Goal: Navigation & Orientation: Find specific page/section

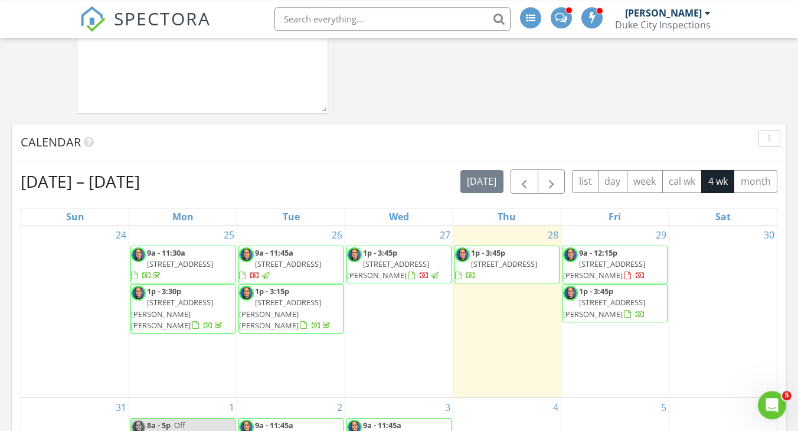
scroll to position [1428, 798]
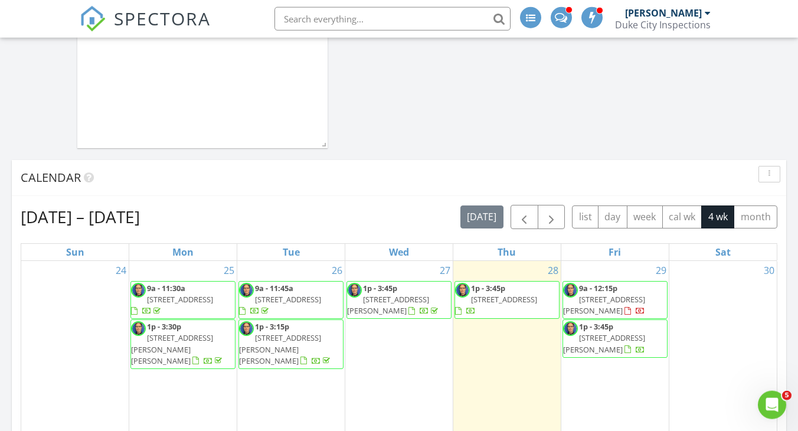
scroll to position [666, 0]
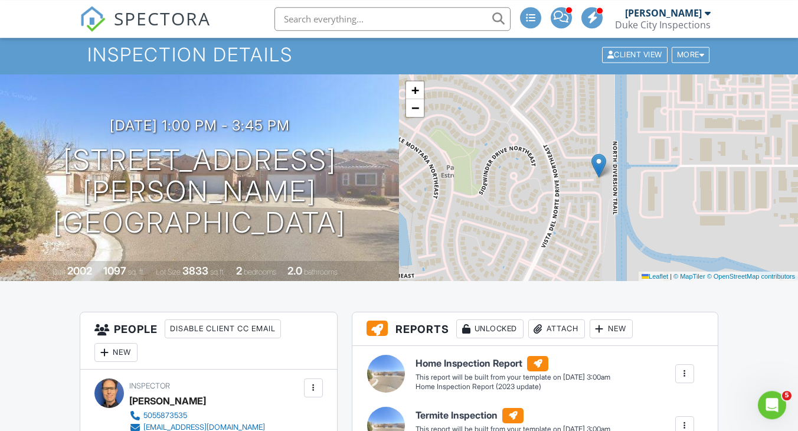
scroll to position [34, 0]
click at [416, 112] on span "−" at bounding box center [415, 108] width 8 height 15
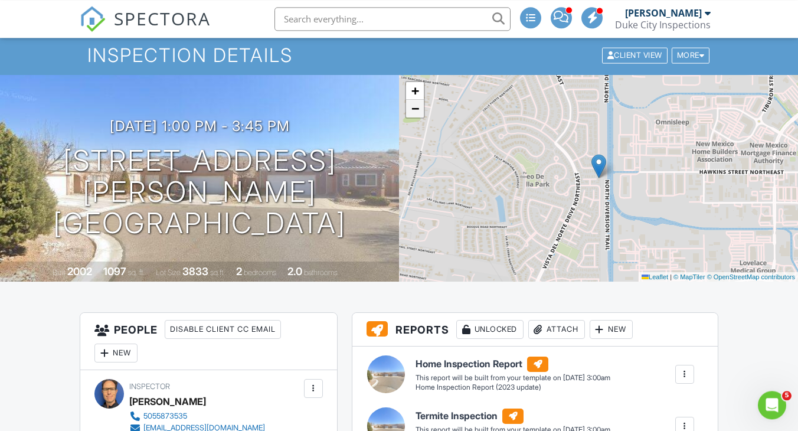
click at [416, 112] on span "−" at bounding box center [415, 108] width 8 height 15
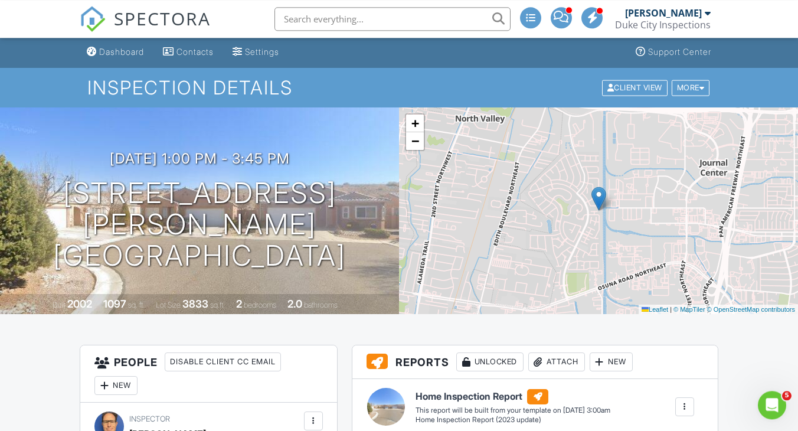
scroll to position [0, 0]
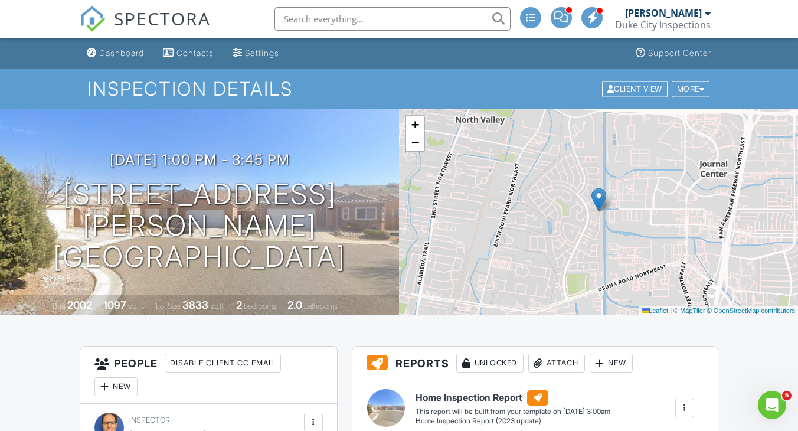
click at [117, 45] on link "Dashboard" at bounding box center [115, 53] width 67 height 22
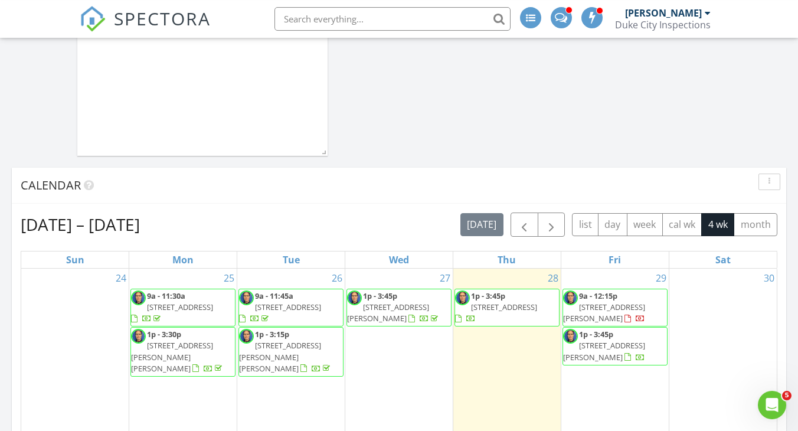
scroll to position [675, 0]
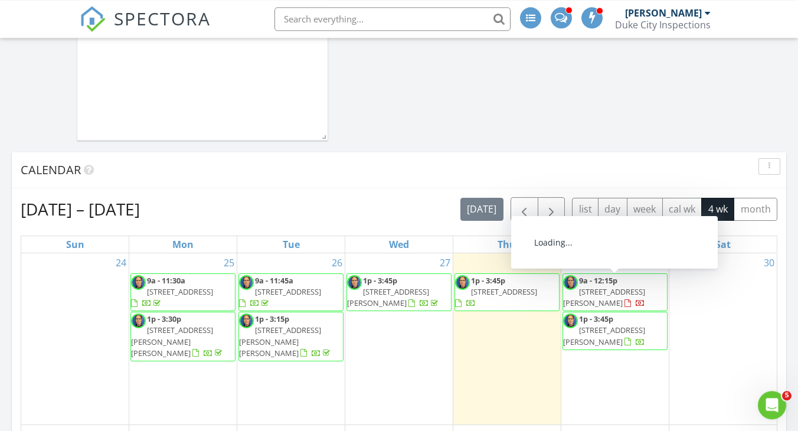
click at [634, 292] on span "440 Camino Hermosa, Corrales 87048" at bounding box center [604, 297] width 82 height 22
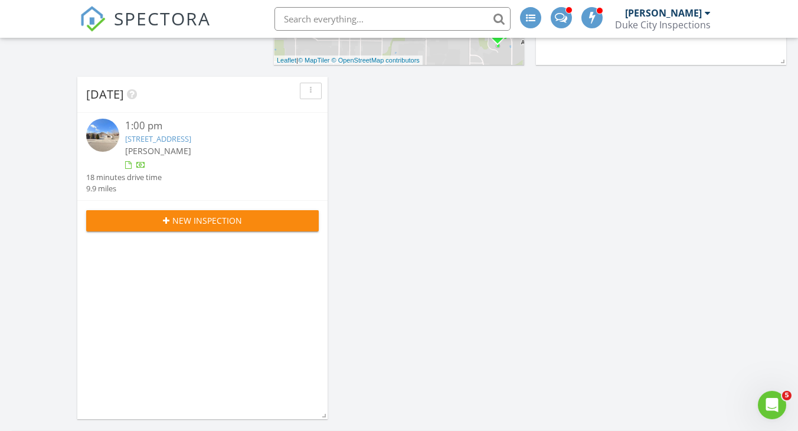
scroll to position [395, 0]
click at [191, 141] on link "523 Talladega St SE, Albuquerque, NM 87123" at bounding box center [158, 139] width 66 height 11
